Goal: Check status

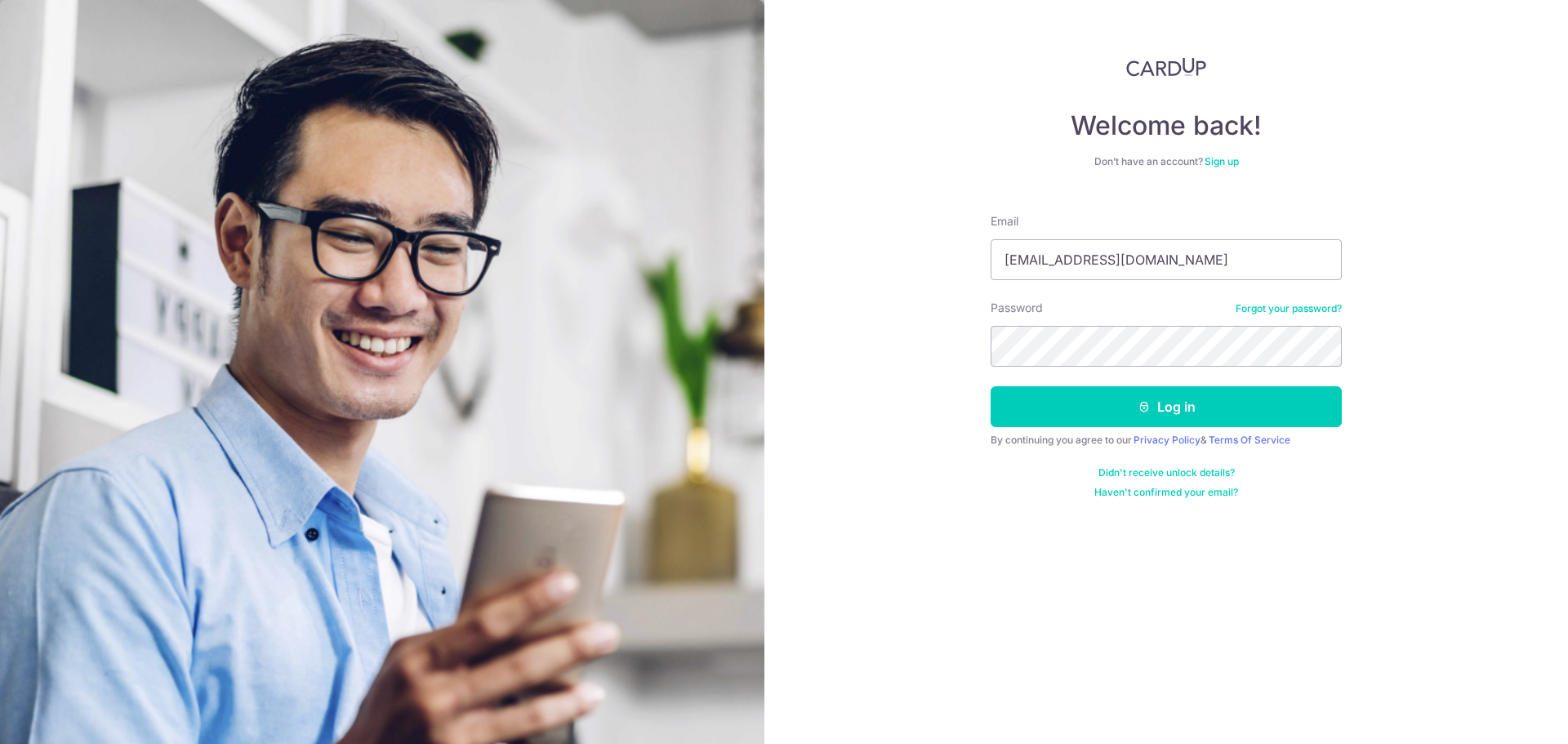
type input "[EMAIL_ADDRESS][DOMAIN_NAME]"
click at [893, 322] on div "Welcome back! Don’t have an account? Sign up Email [EMAIL_ADDRESS][DOMAIN_NAME]…" at bounding box center [1166, 372] width 804 height 744
click at [1134, 407] on button "Log in" at bounding box center [1166, 407] width 351 height 41
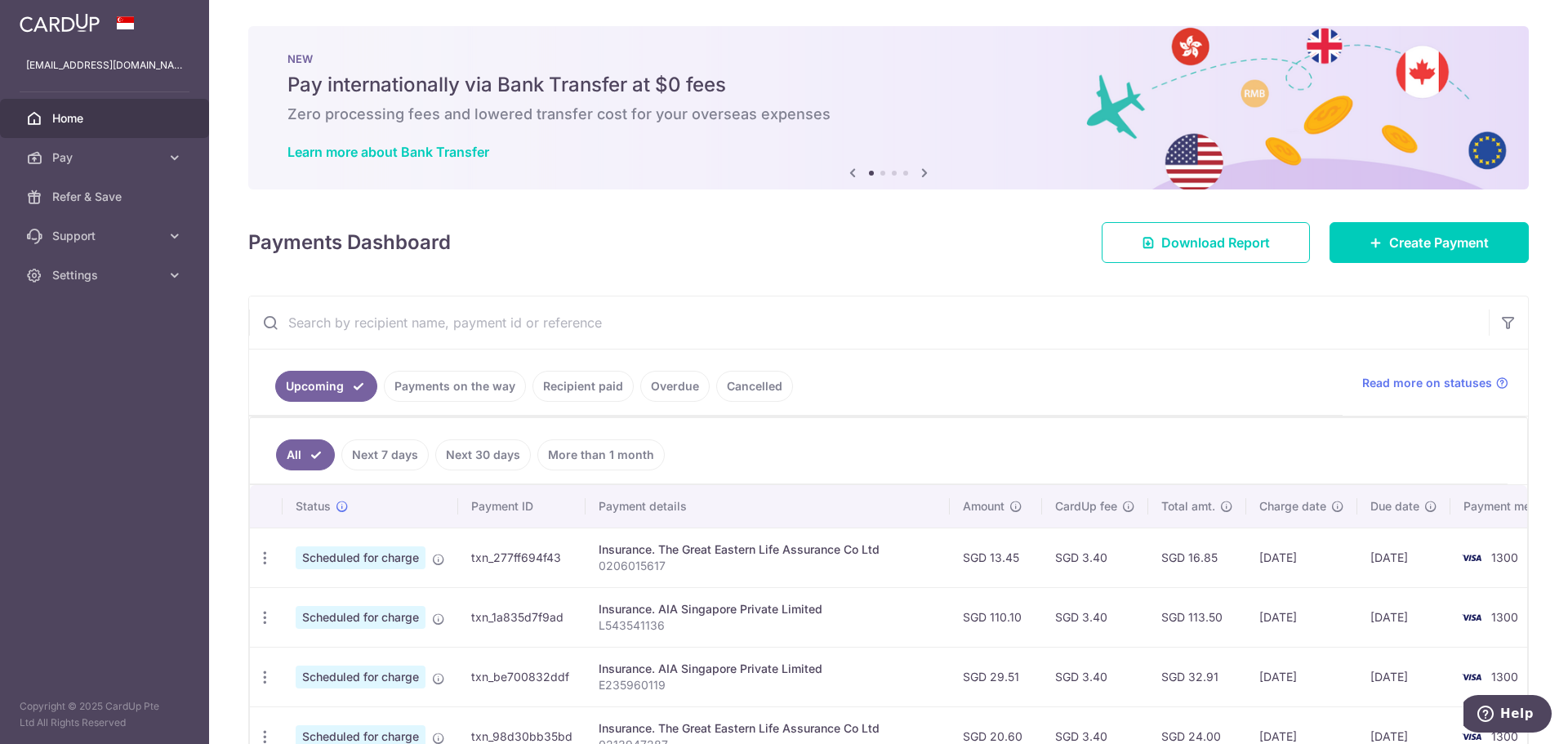
scroll to position [163, 0]
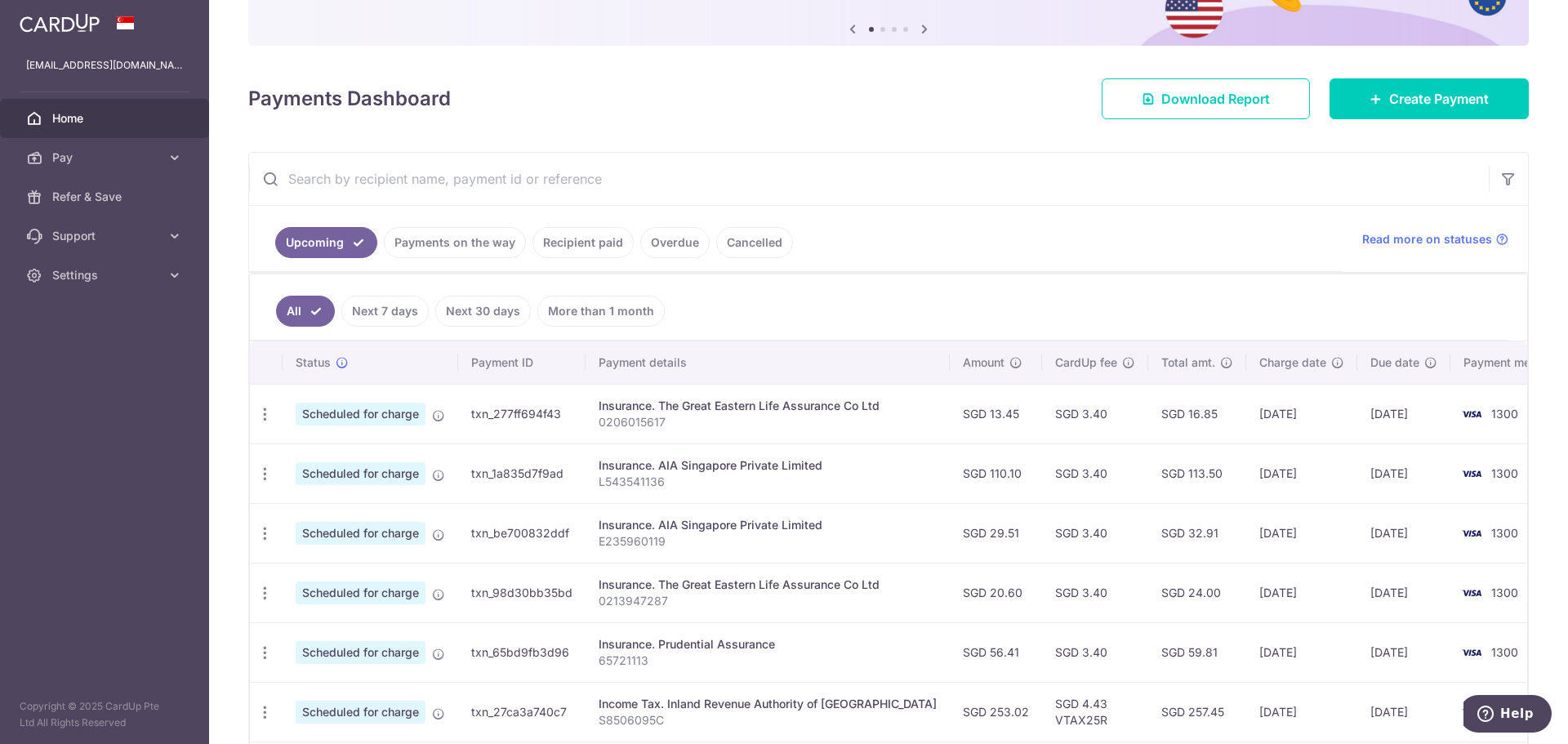
click at [570, 234] on link "Recipient paid" at bounding box center [583, 242] width 101 height 31
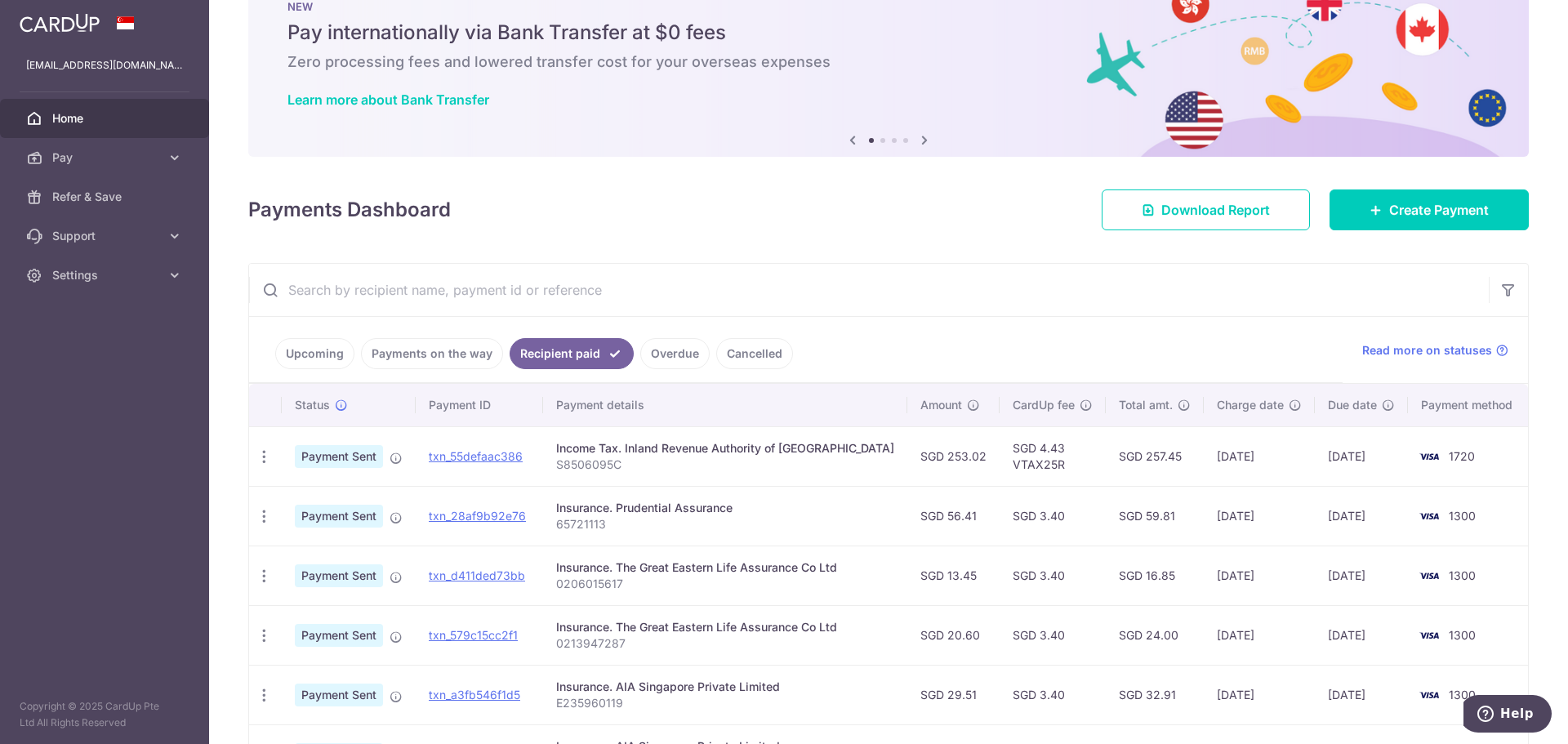
scroll to position [82, 0]
